Goal: Navigation & Orientation: Find specific page/section

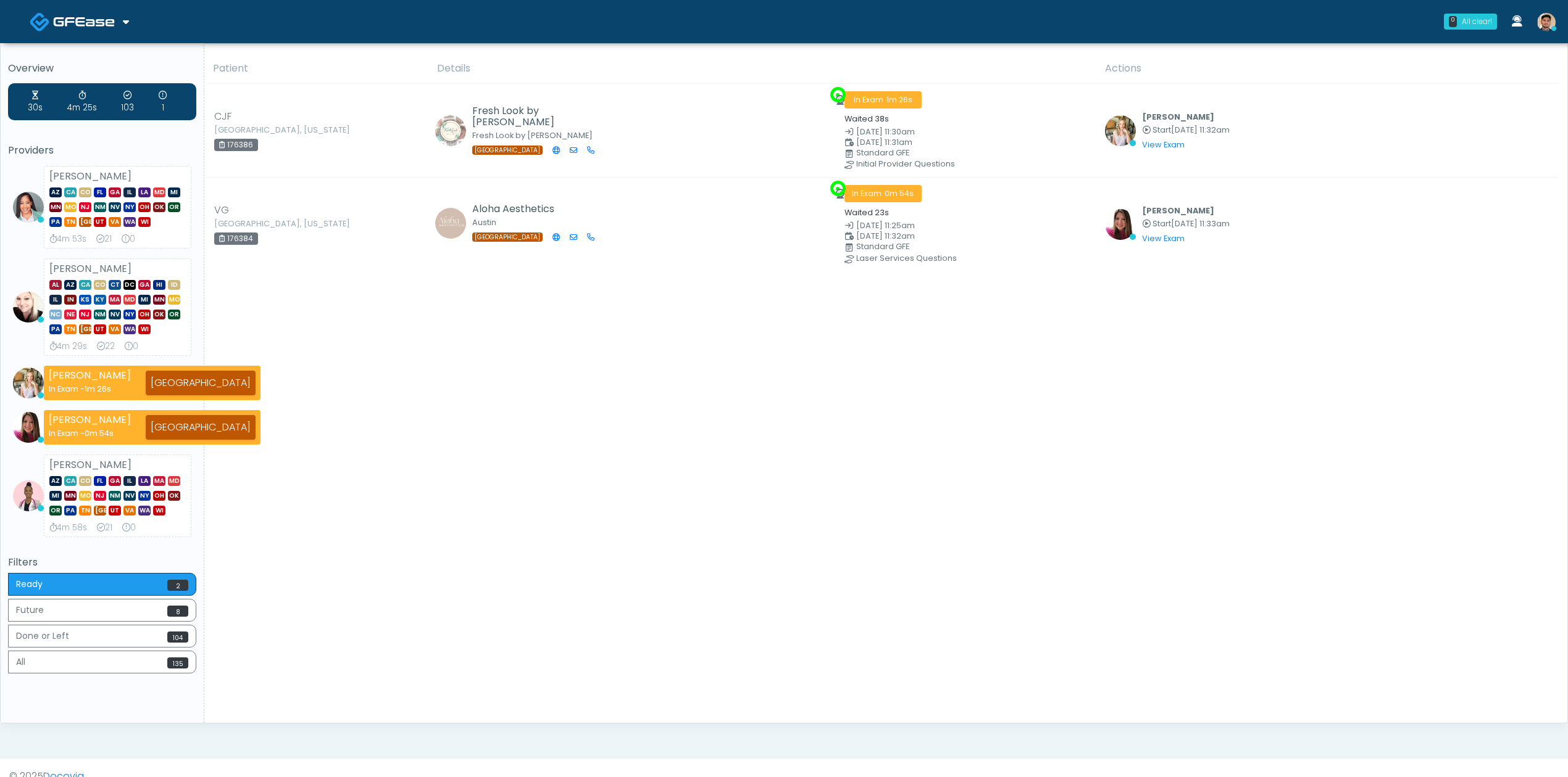
click at [84, 25] on img at bounding box center [84, 22] width 62 height 13
click at [94, 68] on link "Docovia Staffing" at bounding box center [84, 63] width 128 height 30
